Goal: Navigation & Orientation: Understand site structure

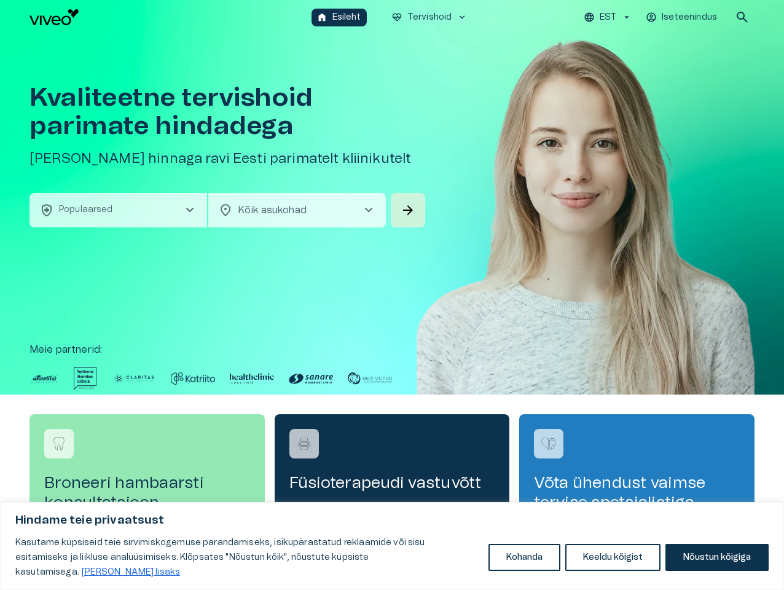
click at [524, 565] on button "Kohanda" at bounding box center [524, 557] width 72 height 27
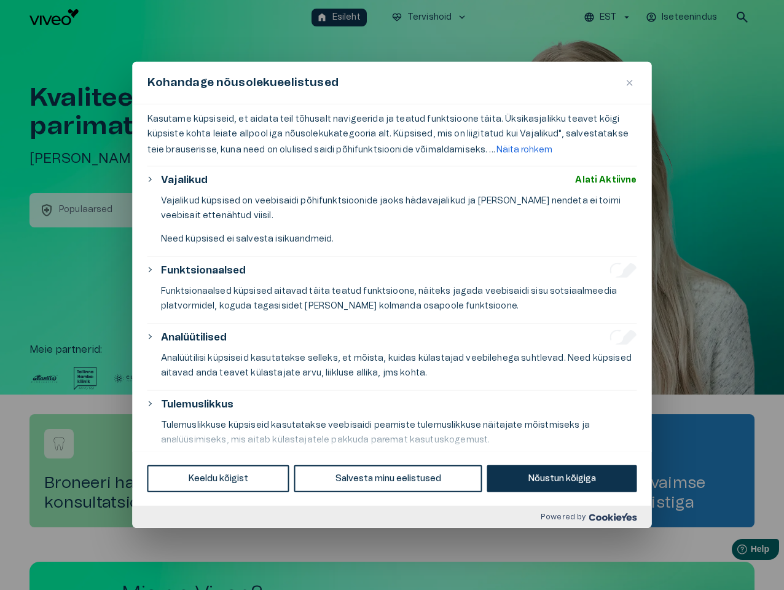
click at [613, 565] on div at bounding box center [392, 295] width 784 height 590
click at [716, 565] on div at bounding box center [392, 295] width 784 height 590
click at [392, 295] on div "Kasutame küpsiseid, et aidata teil tõhusalt navigeerida ja teatud funktsioone t…" at bounding box center [392, 277] width 519 height 346
click at [609, 17] on div at bounding box center [392, 295] width 784 height 590
click at [682, 17] on div at bounding box center [392, 295] width 784 height 590
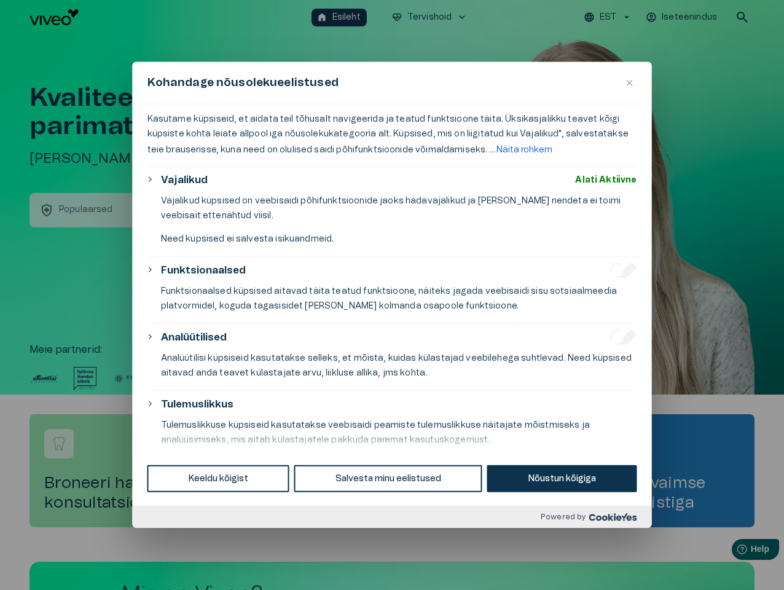
click at [742, 17] on div at bounding box center [392, 295] width 784 height 590
click at [118, 210] on div at bounding box center [392, 295] width 784 height 590
click at [297, 210] on p "Vajalikud küpsised on veebisaidi põhifunktsioonide jaoks hädavajalikud ja [PERS…" at bounding box center [399, 208] width 476 height 29
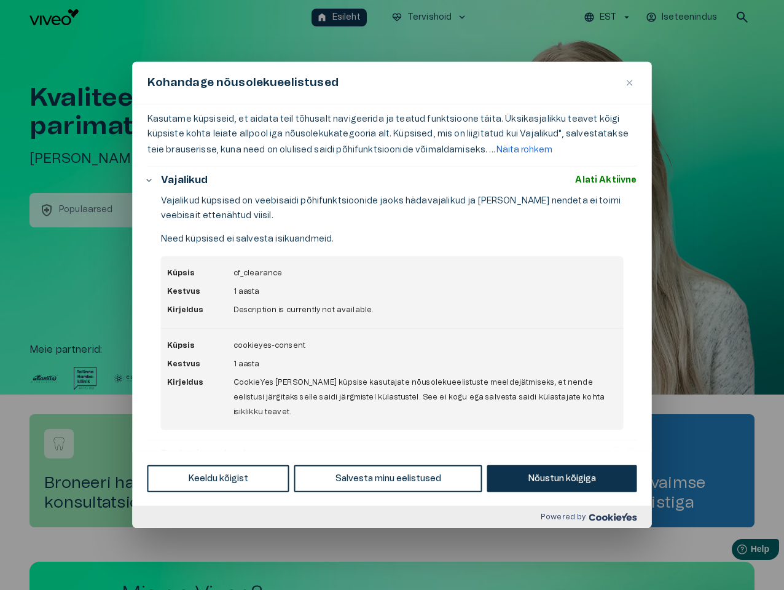
click at [408, 210] on p "Vajalikud küpsised on veebisaidi põhifunktsioonide jaoks hädavajalikud ja [PERS…" at bounding box center [399, 208] width 476 height 29
